Goal: Task Accomplishment & Management: Manage account settings

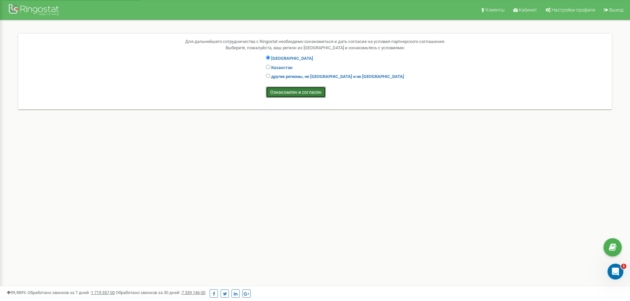
drag, startPoint x: 0, startPoint y: 0, endPoint x: 301, endPoint y: 94, distance: 315.0
click at [301, 94] on input "Ознакомлен и согласен" at bounding box center [296, 92] width 60 height 11
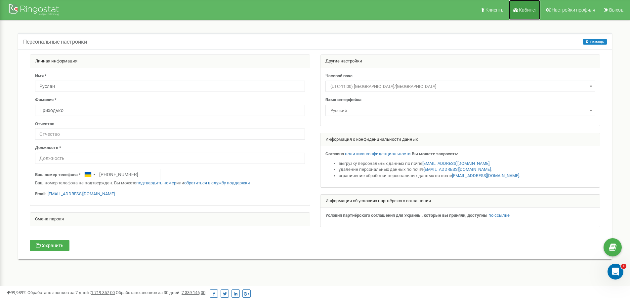
click at [531, 12] on span "Кабинет" at bounding box center [528, 9] width 18 height 5
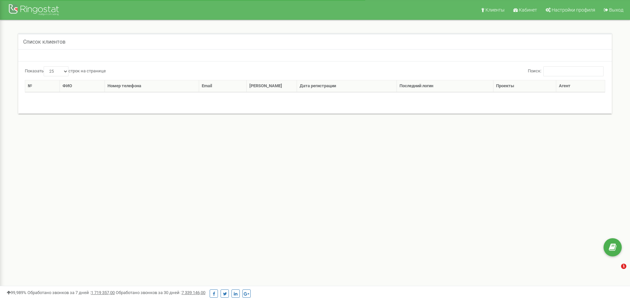
select select "25"
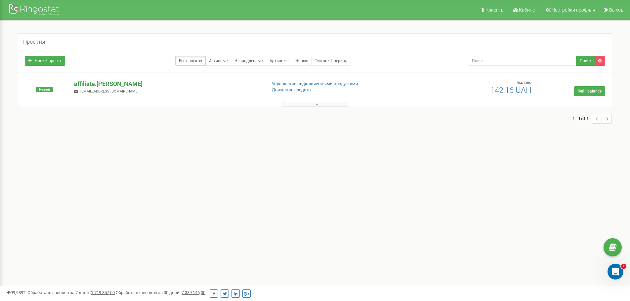
click at [99, 83] on p "affiliate.[PERSON_NAME]" at bounding box center [167, 84] width 187 height 9
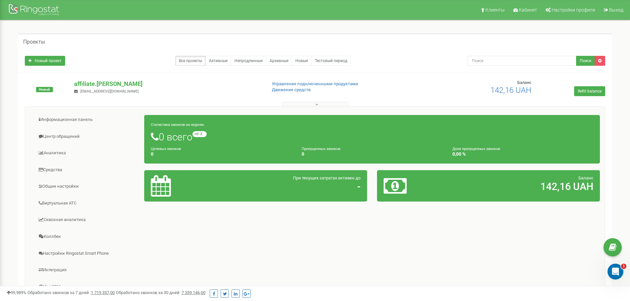
click at [509, 40] on div "Проекты" at bounding box center [314, 41] width 593 height 16
click at [409, 47] on div "Проекты" at bounding box center [314, 41] width 593 height 16
